Goal: Information Seeking & Learning: Learn about a topic

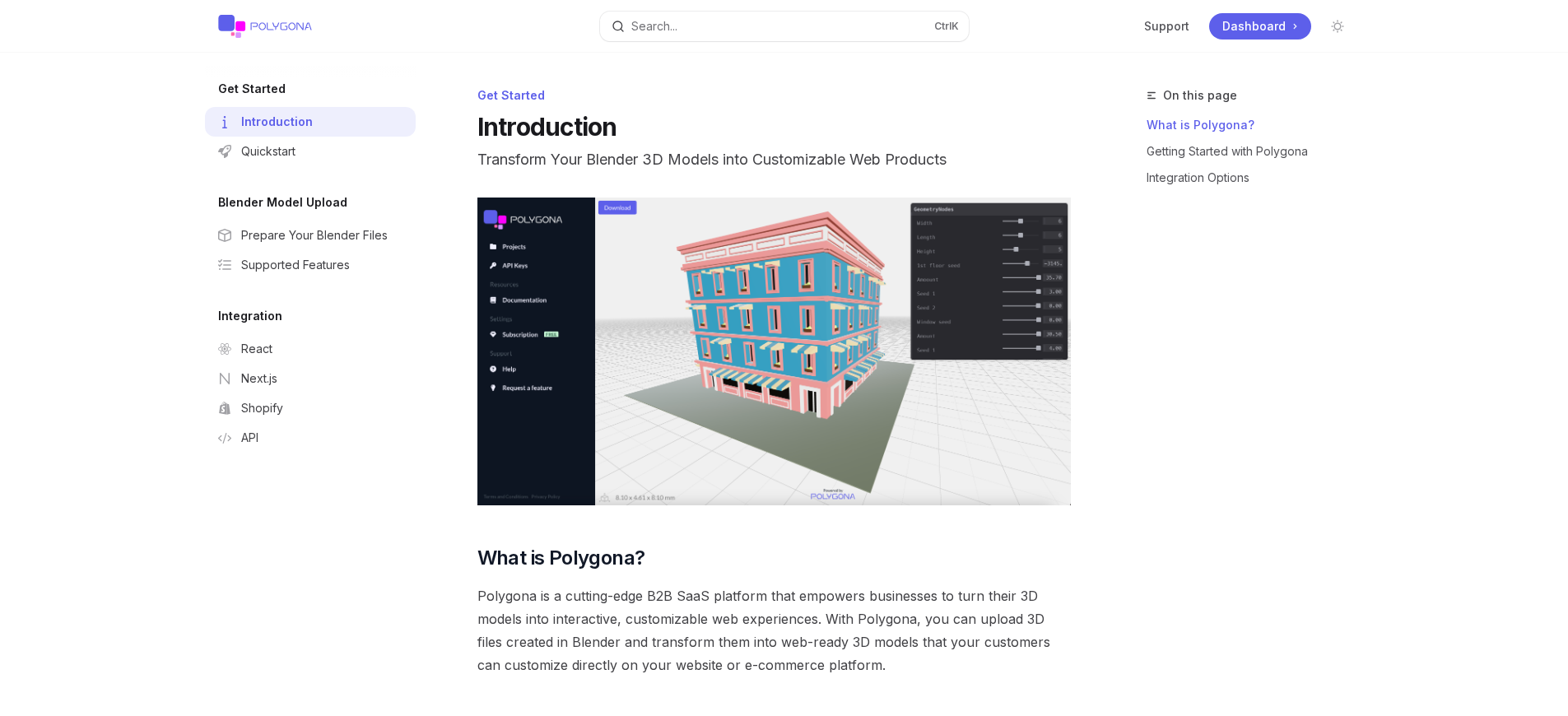
type textarea "x"
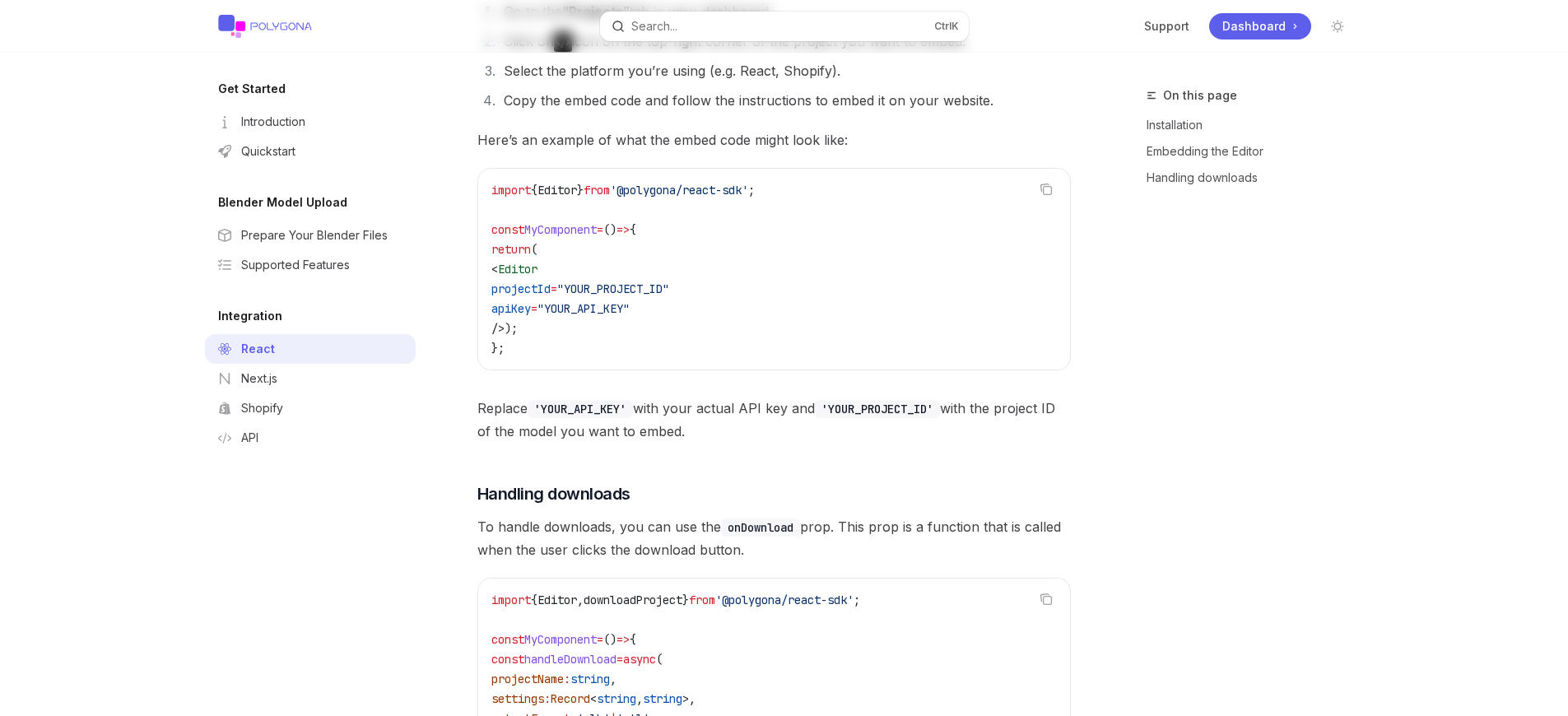
type textarea "x"
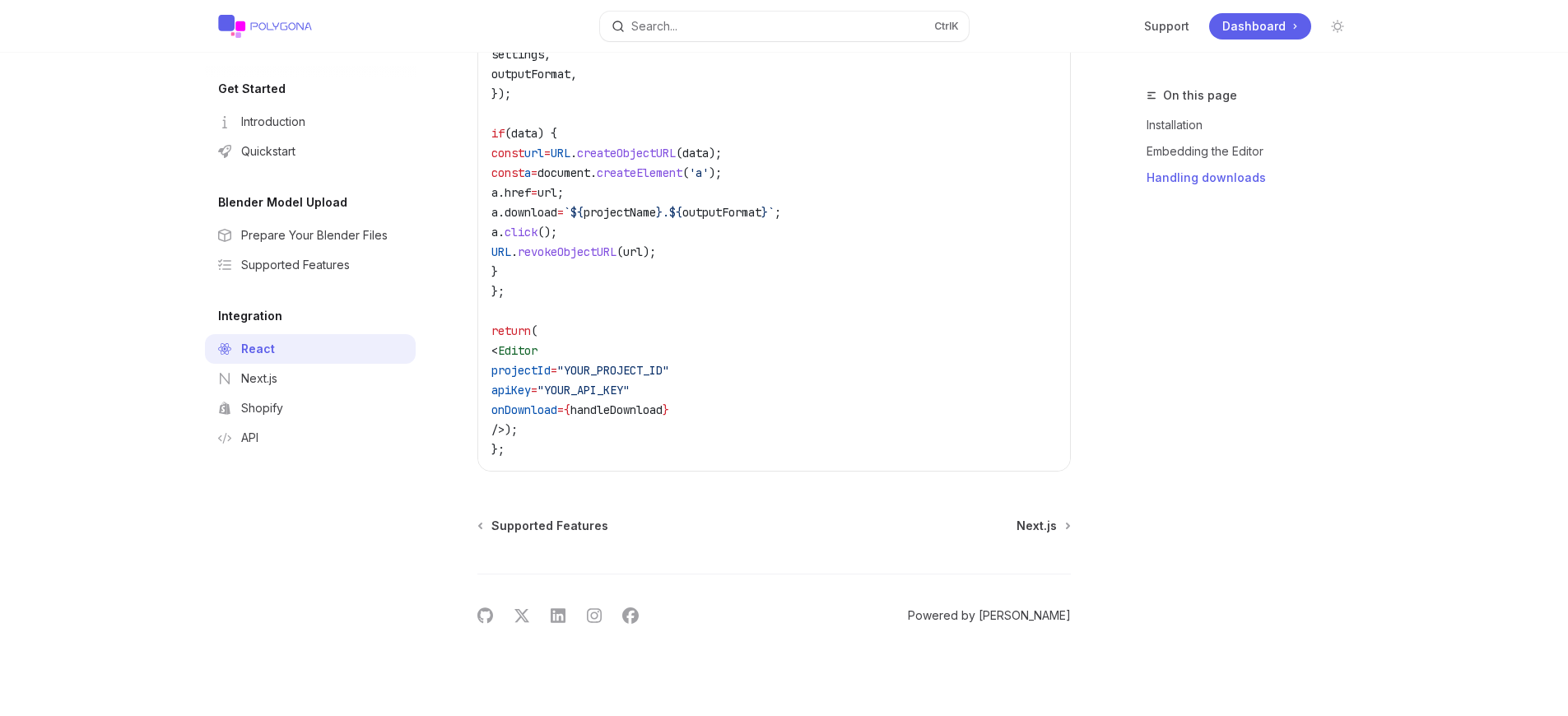
click at [1017, 615] on link "Powered by [PERSON_NAME]" at bounding box center [989, 615] width 163 height 16
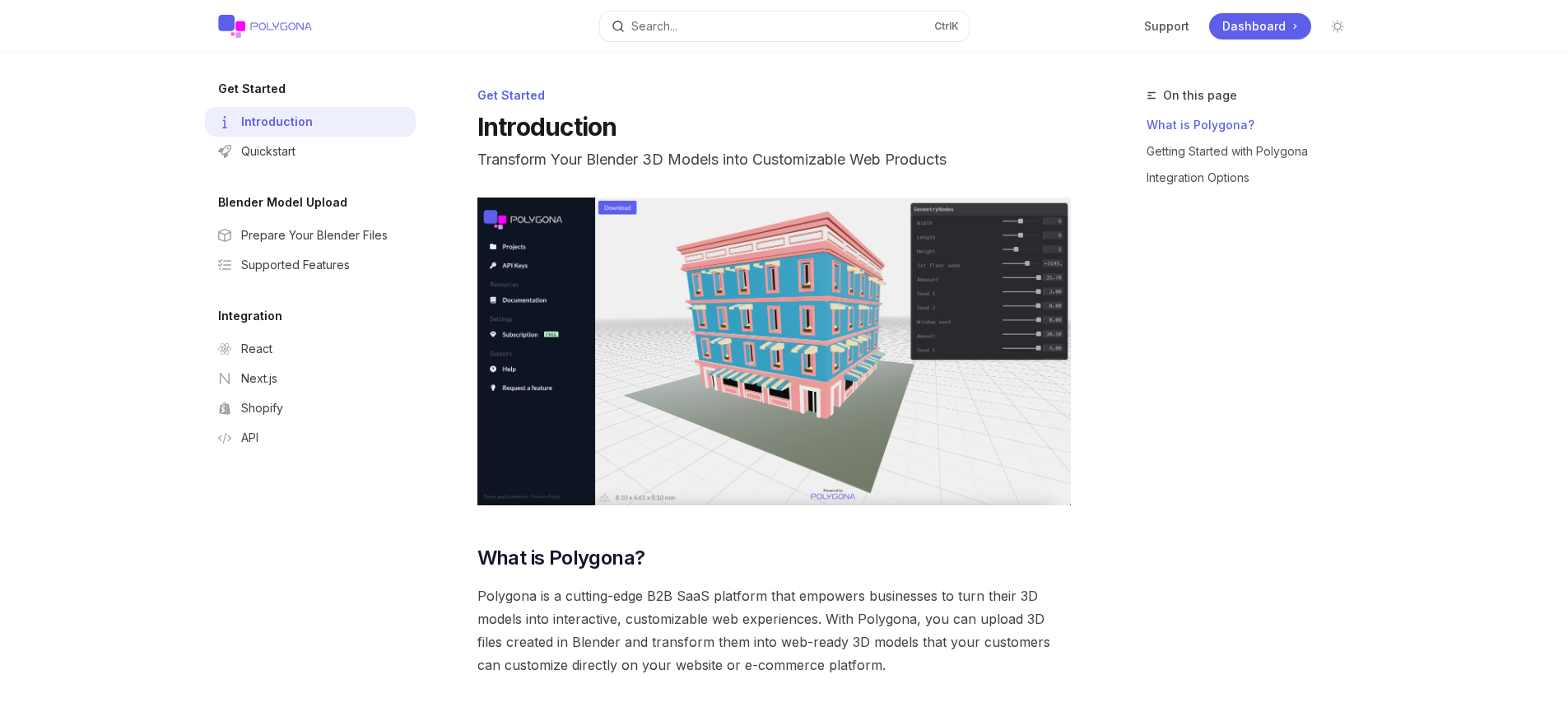
type textarea "x"
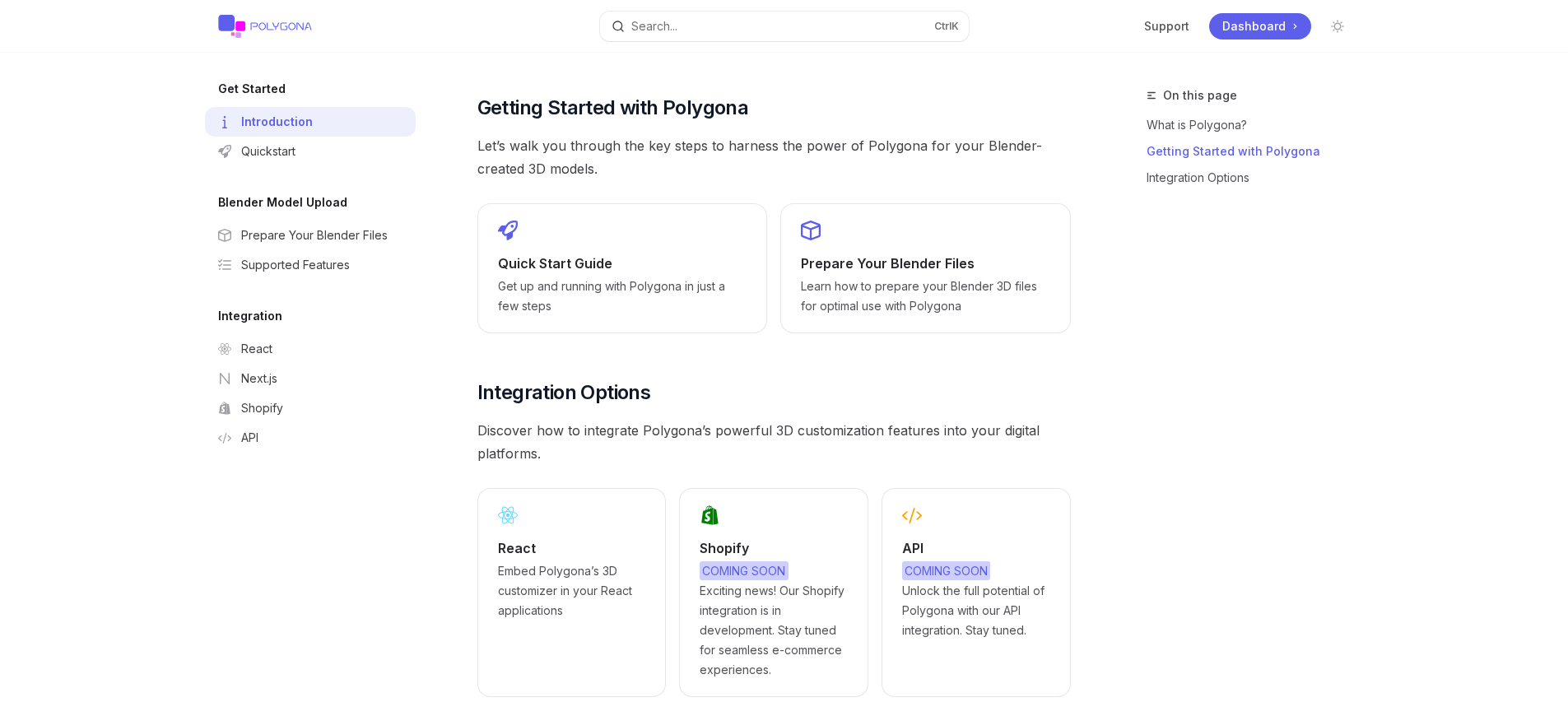
click at [975, 561] on span "COMING SOON Unlock the full potential of Polygona with our API integration. Sta…" at bounding box center [976, 601] width 148 height 79
type textarea "x"
